Goal: Browse casually: Explore the website without a specific task or goal

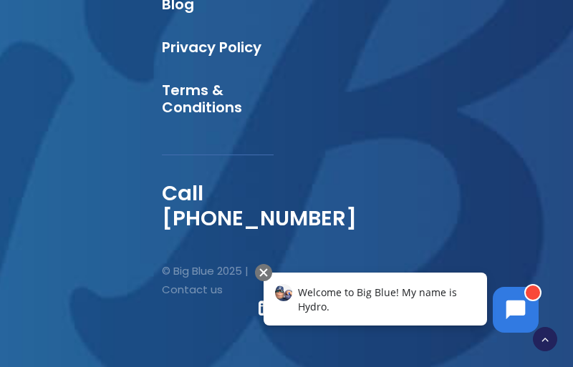
scroll to position [4407, 0]
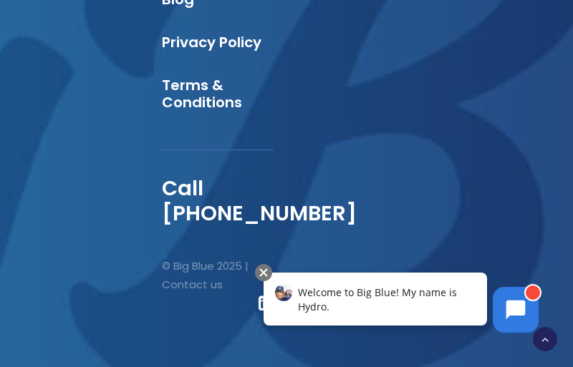
type textarea "0cAFcWeA7_rySl8VqpJX68UcwauwWe0rj17hE-h3Wk6UEpjmaij4Mr50wuh3D7mKqjwj9zAvK4XwAtJ…"
